Goal: Transaction & Acquisition: Purchase product/service

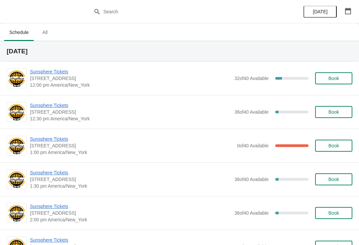
click at [63, 74] on span "Sunsphere Tickets" at bounding box center [130, 71] width 201 height 7
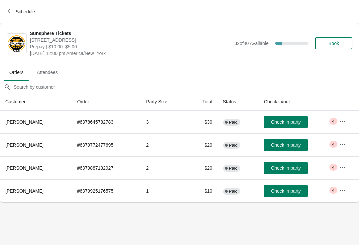
click at [293, 171] on button "Check in party" at bounding box center [286, 168] width 44 height 12
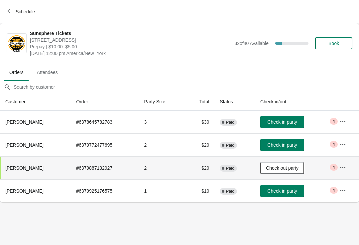
click at [297, 193] on span "Check in party" at bounding box center [283, 190] width 30 height 5
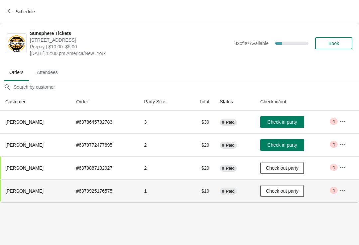
click at [296, 126] on button "Check in party" at bounding box center [283, 122] width 44 height 12
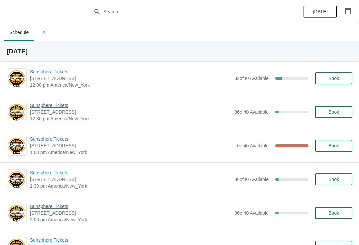
click at [62, 79] on span "[STREET_ADDRESS]" at bounding box center [130, 78] width 201 height 7
click at [67, 74] on span "Sunsphere Tickets" at bounding box center [130, 71] width 201 height 7
click at [60, 106] on span "Sunsphere Tickets" at bounding box center [130, 105] width 201 height 7
click at [69, 138] on span "Sunsphere Tickets" at bounding box center [132, 138] width 204 height 7
click at [51, 72] on span "Sunsphere Tickets" at bounding box center [130, 71] width 201 height 7
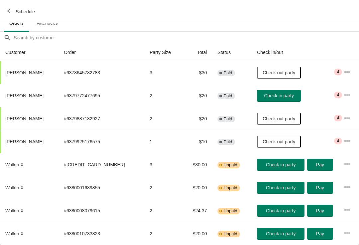
scroll to position [49, 0]
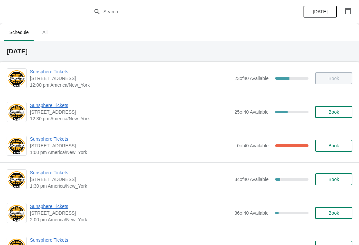
click at [64, 172] on span "Sunsphere Tickets" at bounding box center [130, 172] width 201 height 7
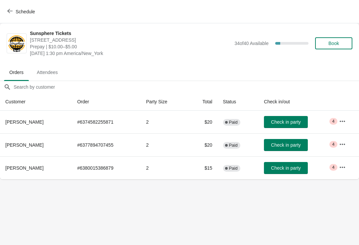
click at [343, 44] on span "Book" at bounding box center [333, 43] width 25 height 5
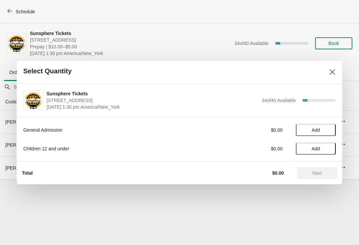
click at [328, 127] on span "Add" at bounding box center [316, 129] width 28 height 5
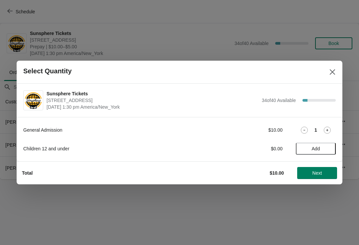
click at [329, 169] on button "Next" at bounding box center [317, 173] width 40 height 12
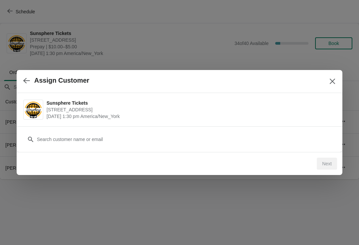
click at [200, 127] on div "Customer" at bounding box center [179, 135] width 313 height 19
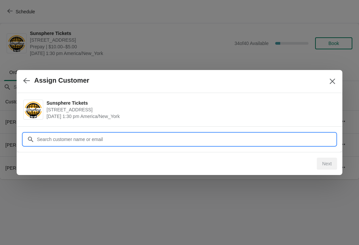
click at [117, 133] on input "Customer" at bounding box center [186, 139] width 299 height 12
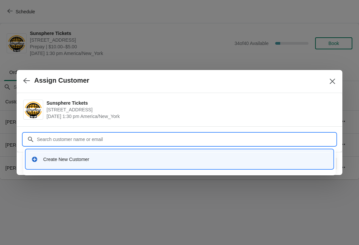
click at [145, 157] on div "Create New Customer" at bounding box center [185, 159] width 285 height 7
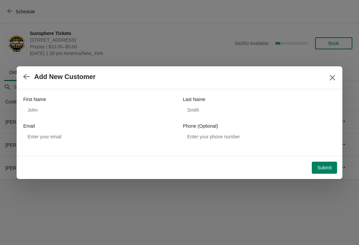
click at [129, 100] on div "First Name" at bounding box center [99, 99] width 153 height 7
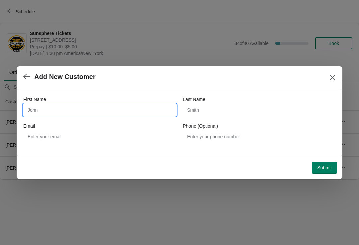
click at [131, 106] on input "First Name" at bounding box center [99, 110] width 153 height 12
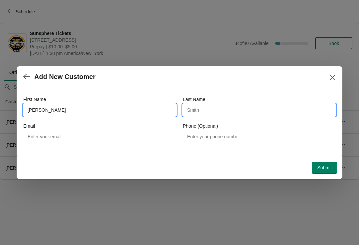
click at [273, 114] on input "Last Name" at bounding box center [259, 110] width 153 height 12
click at [141, 112] on input "John" at bounding box center [99, 110] width 153 height 12
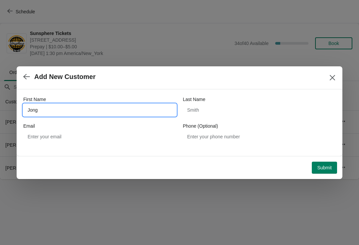
type input "Jong"
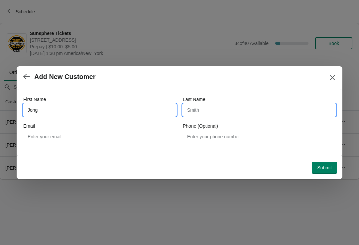
click at [259, 109] on input "Last Name" at bounding box center [259, 110] width 153 height 12
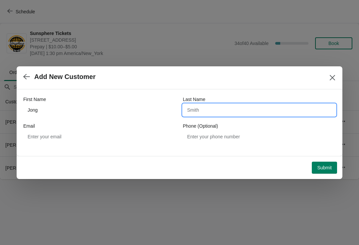
type input "W"
type input "Yeh"
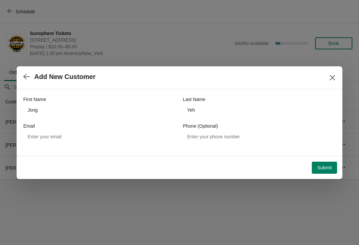
click at [320, 165] on span "Submit" at bounding box center [324, 167] width 15 height 5
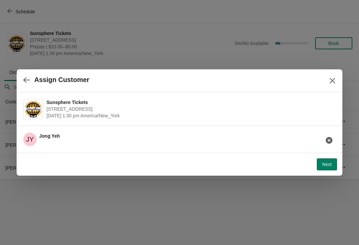
click at [325, 166] on span "Next" at bounding box center [327, 163] width 10 height 5
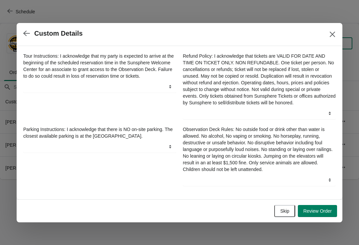
click at [289, 209] on button "Skip" at bounding box center [284, 211] width 21 height 12
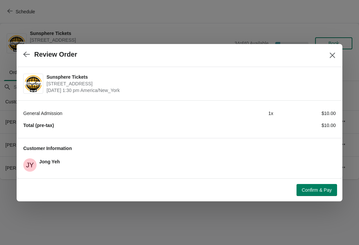
click at [317, 190] on span "Confirm & Pay" at bounding box center [317, 189] width 30 height 5
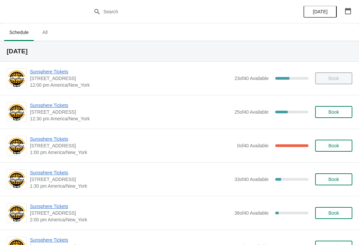
click at [339, 178] on span "Book" at bounding box center [334, 178] width 11 height 5
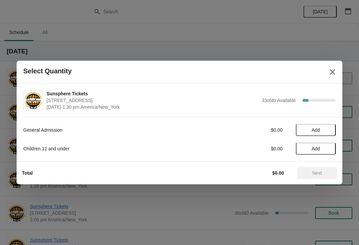
click at [328, 127] on span "Add" at bounding box center [316, 129] width 28 height 5
click at [328, 130] on icon at bounding box center [327, 129] width 7 height 7
click at [328, 174] on span "Next" at bounding box center [317, 172] width 29 height 5
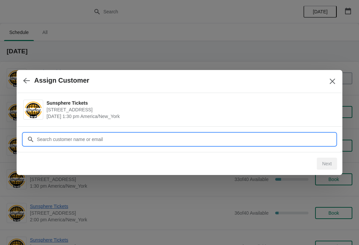
click at [155, 139] on input "Customer" at bounding box center [186, 139] width 299 height 12
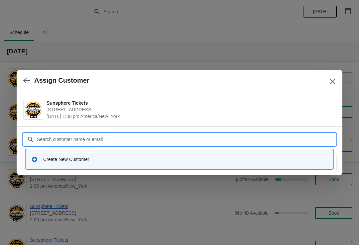
click at [153, 153] on div "Create New Customer" at bounding box center [180, 159] width 302 height 14
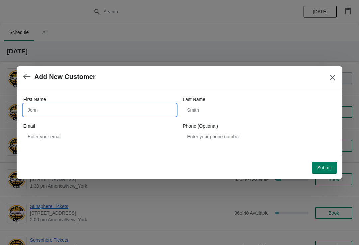
click at [122, 111] on input "First Name" at bounding box center [99, 110] width 153 height 12
type input "Richard"
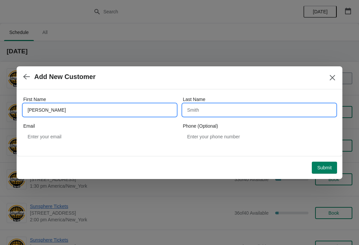
click at [237, 113] on input "Last Name" at bounding box center [259, 110] width 153 height 12
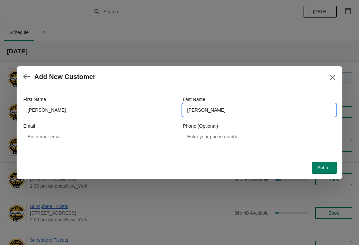
type input "Tolbert"
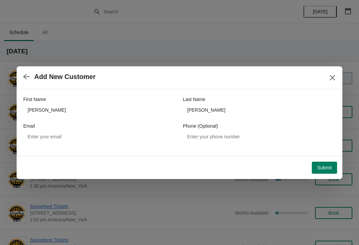
click at [325, 166] on span "Submit" at bounding box center [324, 167] width 15 height 5
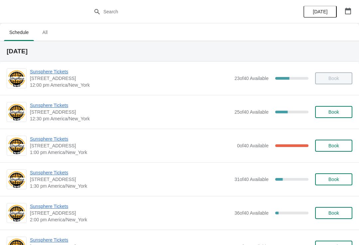
click at [342, 177] on span "Book" at bounding box center [333, 178] width 25 height 5
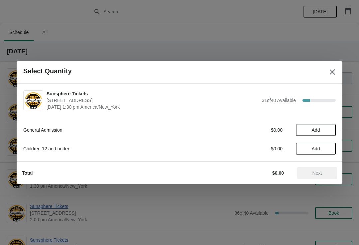
click at [330, 127] on button "Add" at bounding box center [316, 130] width 40 height 12
click at [322, 173] on span "Next" at bounding box center [318, 172] width 10 height 5
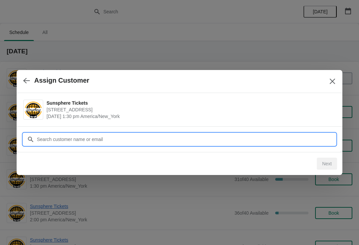
click at [122, 136] on input "Customer" at bounding box center [186, 139] width 299 height 12
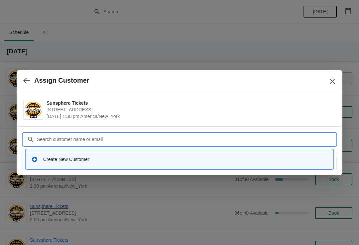
click at [120, 157] on div "Create New Customer" at bounding box center [185, 159] width 285 height 7
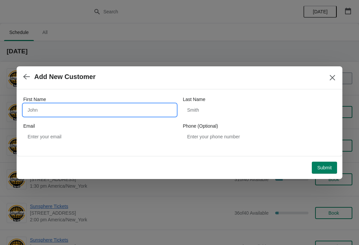
click at [162, 107] on input "First Name" at bounding box center [99, 110] width 153 height 12
type input "[PERSON_NAME]"
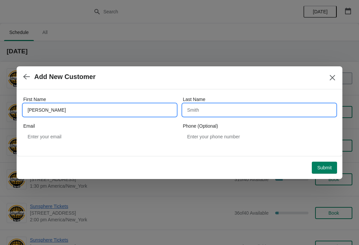
click at [262, 109] on input "Last Name" at bounding box center [259, 110] width 153 height 12
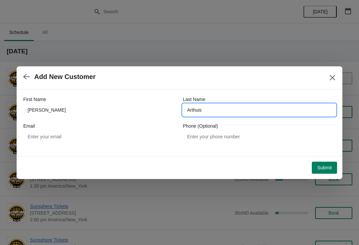
type input "Arthuis"
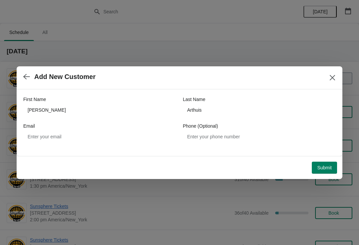
click at [321, 167] on span "Submit" at bounding box center [324, 167] width 15 height 5
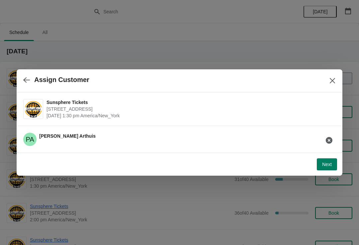
click at [327, 162] on span "Next" at bounding box center [327, 163] width 10 height 5
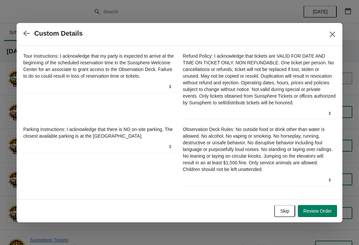
click at [317, 217] on button "Review Order" at bounding box center [317, 211] width 39 height 12
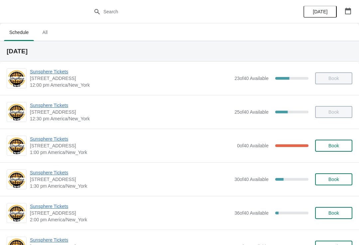
click at [332, 179] on span "Book" at bounding box center [334, 178] width 11 height 5
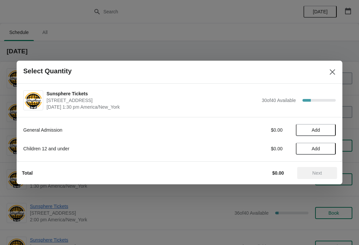
click at [330, 131] on span "Add" at bounding box center [316, 129] width 28 height 5
click at [329, 130] on icon at bounding box center [327, 129] width 7 height 7
click at [332, 168] on button "Next" at bounding box center [317, 173] width 40 height 12
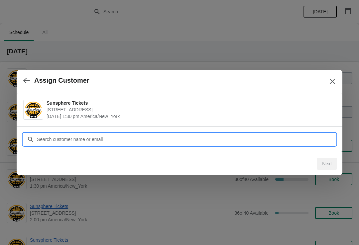
click at [177, 142] on input "Customer" at bounding box center [186, 139] width 299 height 12
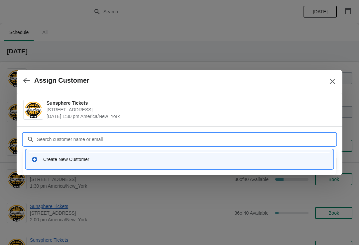
click at [110, 162] on div "Create New Customer" at bounding box center [180, 159] width 302 height 14
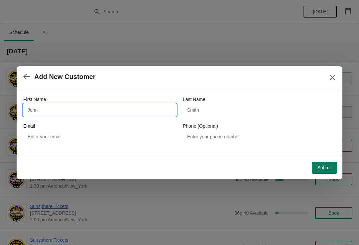
click at [140, 106] on input "First Name" at bounding box center [99, 110] width 153 height 12
type input "Nitin"
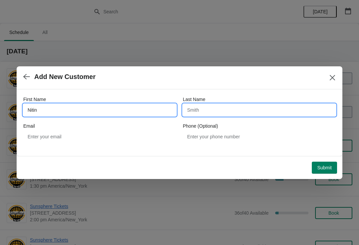
click at [256, 113] on input "Last Name" at bounding box center [259, 110] width 153 height 12
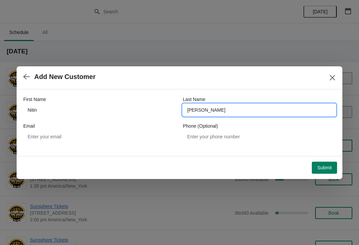
type input "Deshpande"
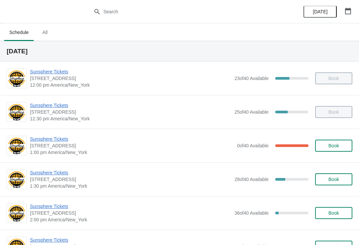
click at [342, 183] on button "Book" at bounding box center [333, 179] width 37 height 12
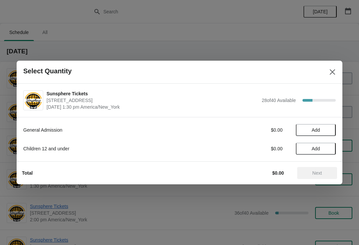
click at [329, 128] on span "Add" at bounding box center [316, 129] width 28 height 5
click at [324, 169] on button "Next" at bounding box center [317, 173] width 40 height 12
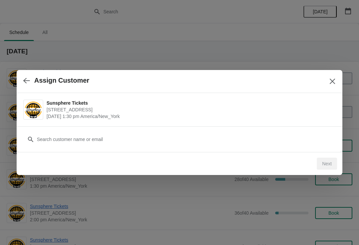
click at [159, 131] on div "Customer" at bounding box center [179, 135] width 313 height 19
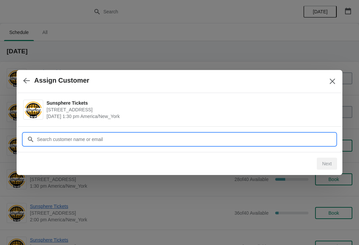
click at [111, 138] on input "Customer" at bounding box center [186, 139] width 299 height 12
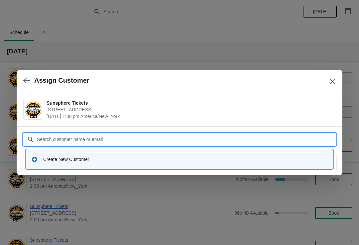
click at [108, 163] on div "Create New Customer" at bounding box center [180, 159] width 302 height 14
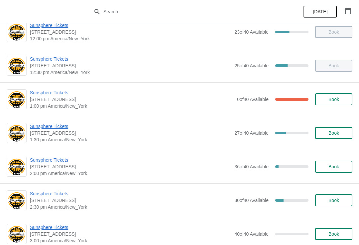
scroll to position [43, 0]
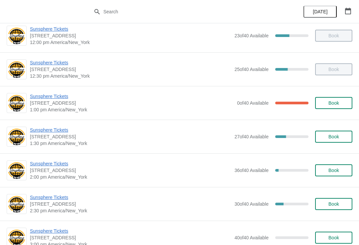
click at [343, 133] on button "Book" at bounding box center [333, 136] width 37 height 12
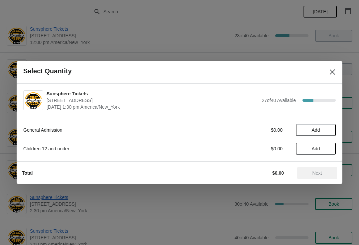
click at [322, 127] on span "Add" at bounding box center [316, 129] width 28 height 5
click at [325, 130] on icon at bounding box center [327, 129] width 7 height 7
click at [320, 174] on span "Next" at bounding box center [318, 172] width 10 height 5
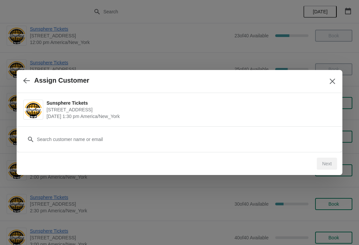
click at [30, 83] on button "button" at bounding box center [27, 80] width 12 height 13
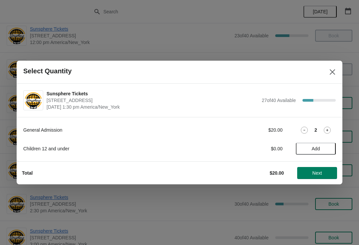
click at [329, 121] on div "General Admission $20.00 2 Children 12 and under $0.00 Add" at bounding box center [179, 135] width 313 height 37
click at [323, 174] on span "Next" at bounding box center [317, 172] width 29 height 5
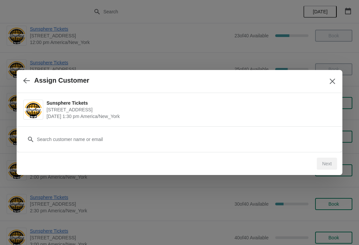
click at [208, 129] on div "Customer" at bounding box center [179, 135] width 313 height 19
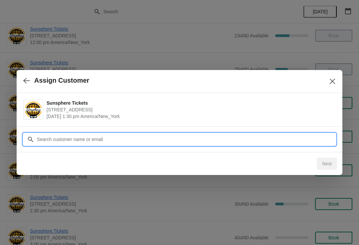
click at [172, 138] on input "Customer" at bounding box center [186, 139] width 299 height 12
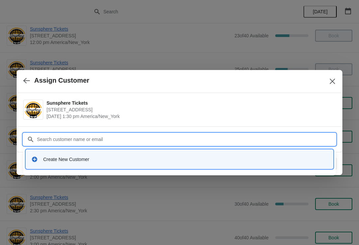
click at [92, 167] on div "Create New Customer" at bounding box center [179, 158] width 307 height 19
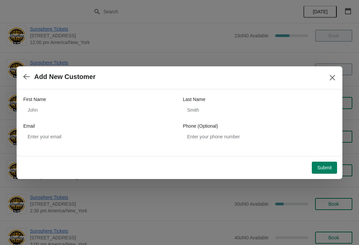
click at [128, 119] on div "First Name Last Name Email Phone (Optional)" at bounding box center [179, 119] width 313 height 47
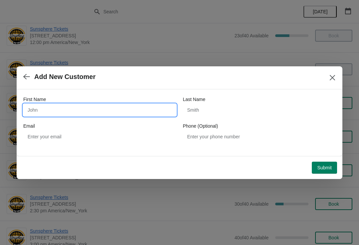
click at [110, 106] on input "First Name" at bounding box center [99, 110] width 153 height 12
type input "Allie"
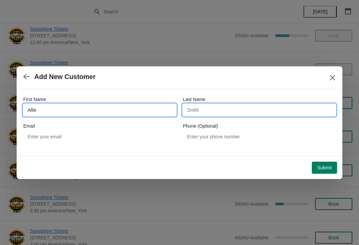
click at [248, 111] on input "Last Name" at bounding box center [259, 110] width 153 height 12
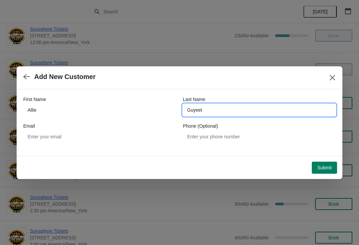
type input "Guyeete"
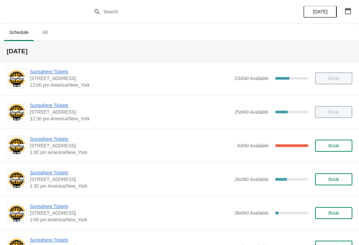
click at [335, 180] on span "Book" at bounding box center [334, 178] width 11 height 5
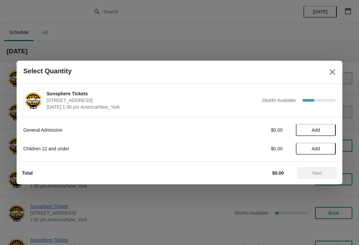
click at [326, 128] on span "Add" at bounding box center [316, 129] width 28 height 5
click at [324, 171] on span "Next" at bounding box center [317, 172] width 29 height 5
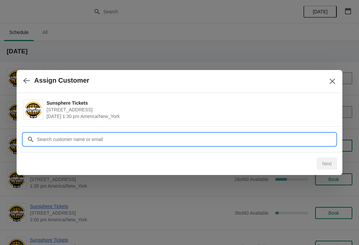
click at [143, 138] on input "Customer" at bounding box center [186, 139] width 299 height 12
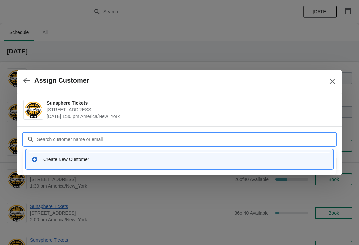
click at [127, 153] on div "Create New Customer" at bounding box center [180, 159] width 302 height 14
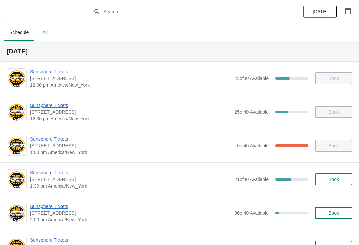
click at [51, 209] on span "Sunsphere Tickets" at bounding box center [130, 206] width 201 height 7
click at [56, 171] on span "Sunsphere Tickets" at bounding box center [130, 172] width 201 height 7
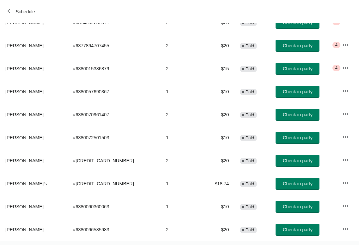
scroll to position [100, 0]
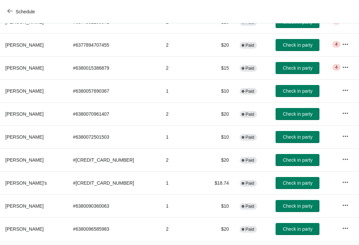
click at [286, 134] on span "Check in party" at bounding box center [298, 136] width 30 height 5
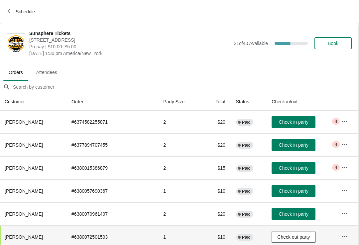
scroll to position [0, 0]
click at [332, 44] on span "Book" at bounding box center [333, 43] width 11 height 5
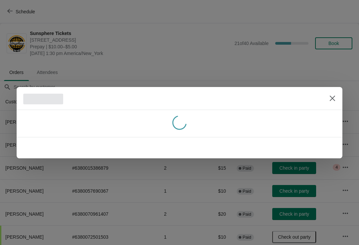
scroll to position [0, 0]
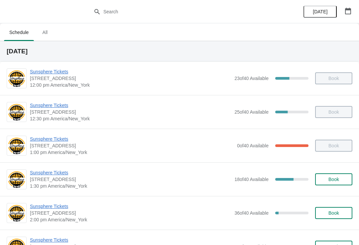
click at [56, 167] on div "Sunsphere Tickets [STREET_ADDRESS] 1:30 pm [GEOGRAPHIC_DATA]/New_York 18 of 40 …" at bounding box center [179, 179] width 359 height 34
click at [59, 175] on span "Sunsphere Tickets" at bounding box center [130, 172] width 201 height 7
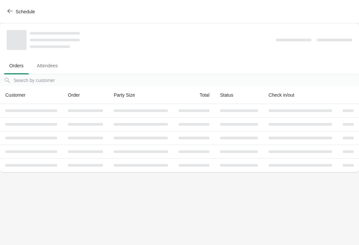
click at [52, 174] on body "Schedule Orders Attendees Orders Attendees Orders filter search Customer Order …" at bounding box center [179, 122] width 359 height 245
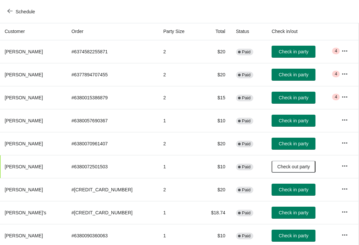
scroll to position [69, 0]
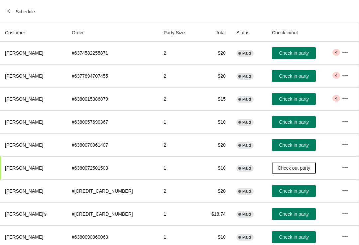
click at [294, 54] on span "Check in party" at bounding box center [294, 52] width 30 height 5
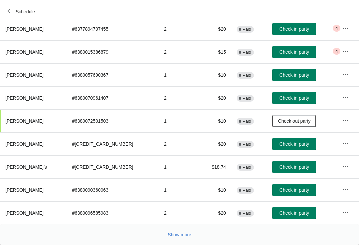
scroll to position [116, 0]
click at [284, 171] on button "Check in party" at bounding box center [294, 167] width 44 height 12
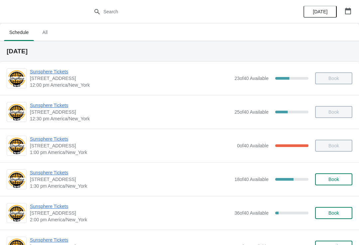
click at [62, 173] on span "Sunsphere Tickets" at bounding box center [130, 172] width 201 height 7
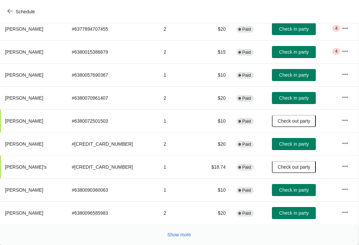
scroll to position [116, 0]
click at [283, 210] on span "Check in party" at bounding box center [294, 212] width 30 height 5
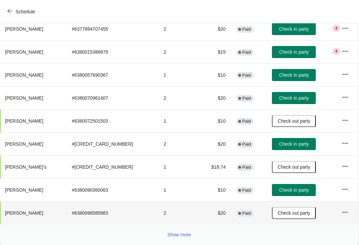
click at [190, 233] on span "Show more" at bounding box center [180, 234] width 24 height 5
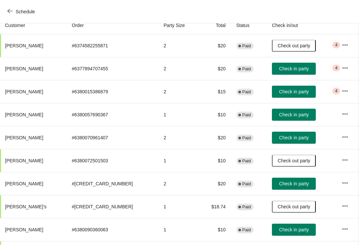
scroll to position [74, 0]
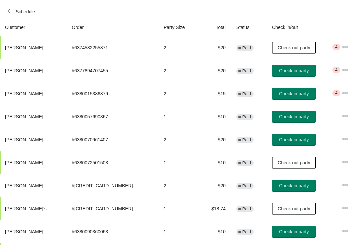
click at [294, 116] on span "Check in party" at bounding box center [294, 116] width 30 height 5
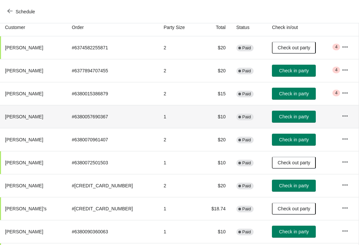
click at [287, 119] on span "Check in party" at bounding box center [294, 116] width 30 height 5
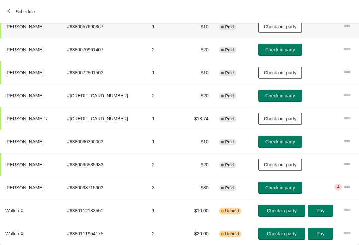
scroll to position [164, 0]
click at [275, 147] on button "Check in party" at bounding box center [281, 141] width 44 height 12
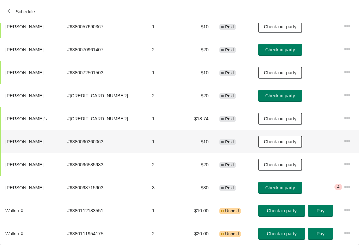
click at [282, 95] on span "Check in party" at bounding box center [281, 95] width 30 height 5
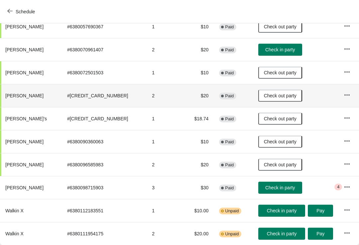
click at [282, 48] on span "Check in party" at bounding box center [281, 49] width 30 height 5
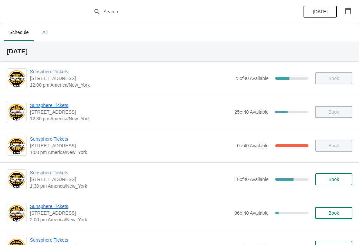
click at [49, 174] on span "Sunsphere Tickets" at bounding box center [130, 172] width 201 height 7
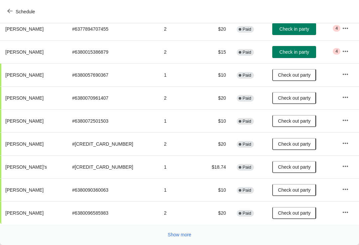
scroll to position [116, 0]
click at [184, 230] on button "Show more" at bounding box center [179, 234] width 29 height 12
click at [186, 234] on span "Show more" at bounding box center [180, 234] width 24 height 5
click at [186, 226] on div "Show more" at bounding box center [176, 231] width 351 height 13
click at [185, 231] on button "Show more" at bounding box center [179, 234] width 29 height 12
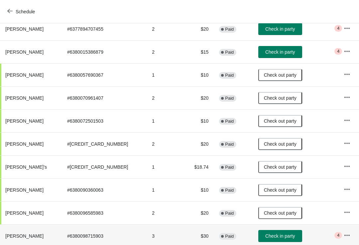
click at [185, 233] on td "$30" at bounding box center [200, 235] width 30 height 23
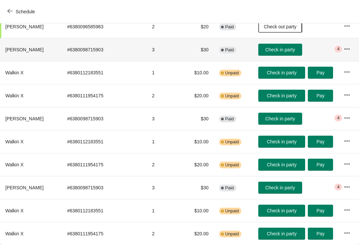
scroll to position [302, 0]
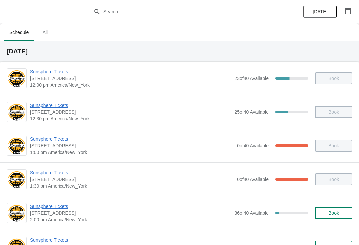
click at [58, 204] on span "Sunsphere Tickets" at bounding box center [130, 206] width 201 height 7
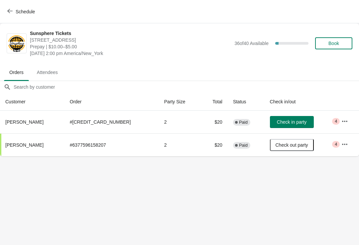
click at [299, 124] on span "Check in party" at bounding box center [291, 121] width 33 height 5
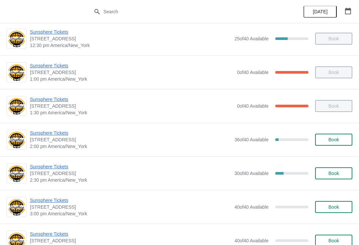
scroll to position [74, 0]
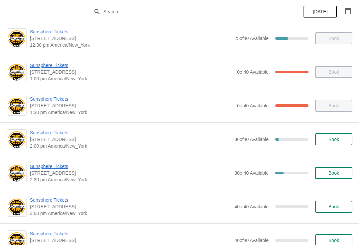
click at [65, 164] on span "Sunsphere Tickets" at bounding box center [130, 166] width 201 height 7
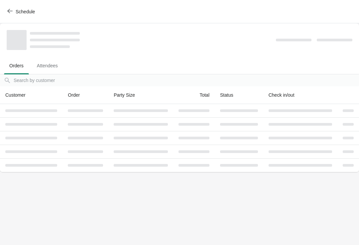
scroll to position [0, 0]
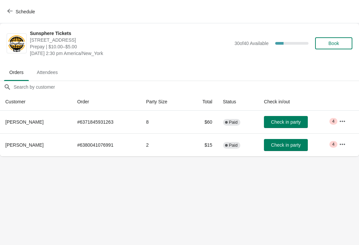
click at [296, 121] on span "Check in party" at bounding box center [286, 121] width 30 height 5
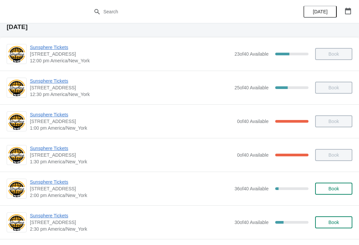
scroll to position [31, 0]
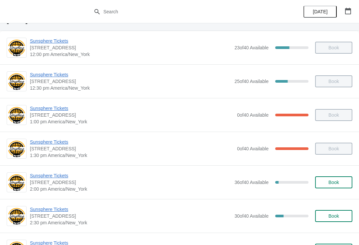
click at [53, 206] on span "Sunsphere Tickets" at bounding box center [130, 209] width 201 height 7
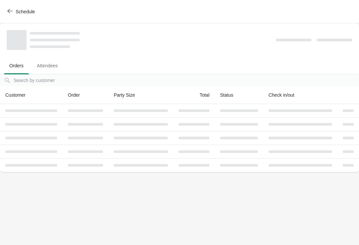
scroll to position [0, 0]
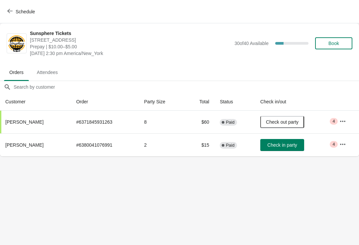
click at [294, 143] on span "Check in party" at bounding box center [283, 144] width 30 height 5
